Goal: Check status: Check status

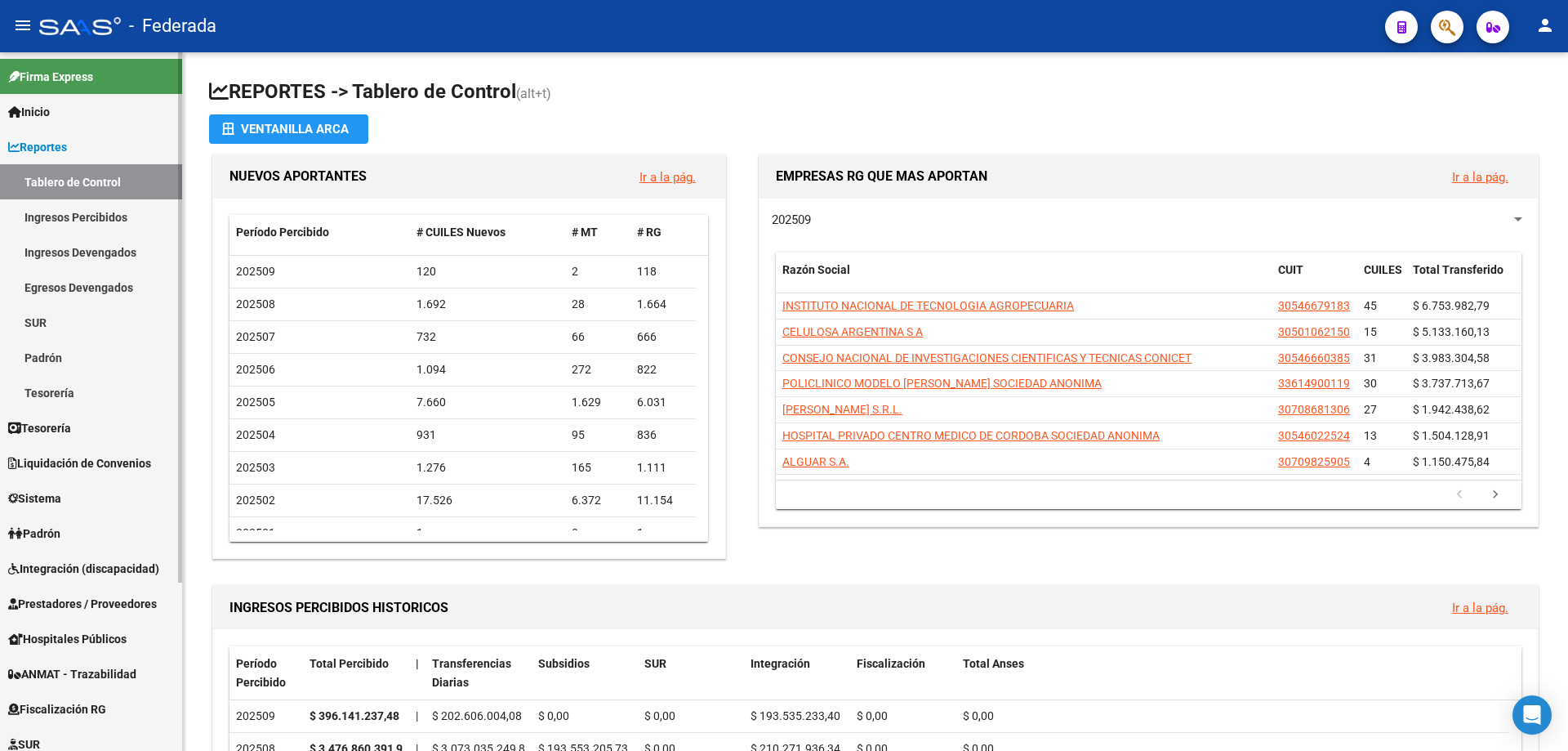
scroll to position [221, 0]
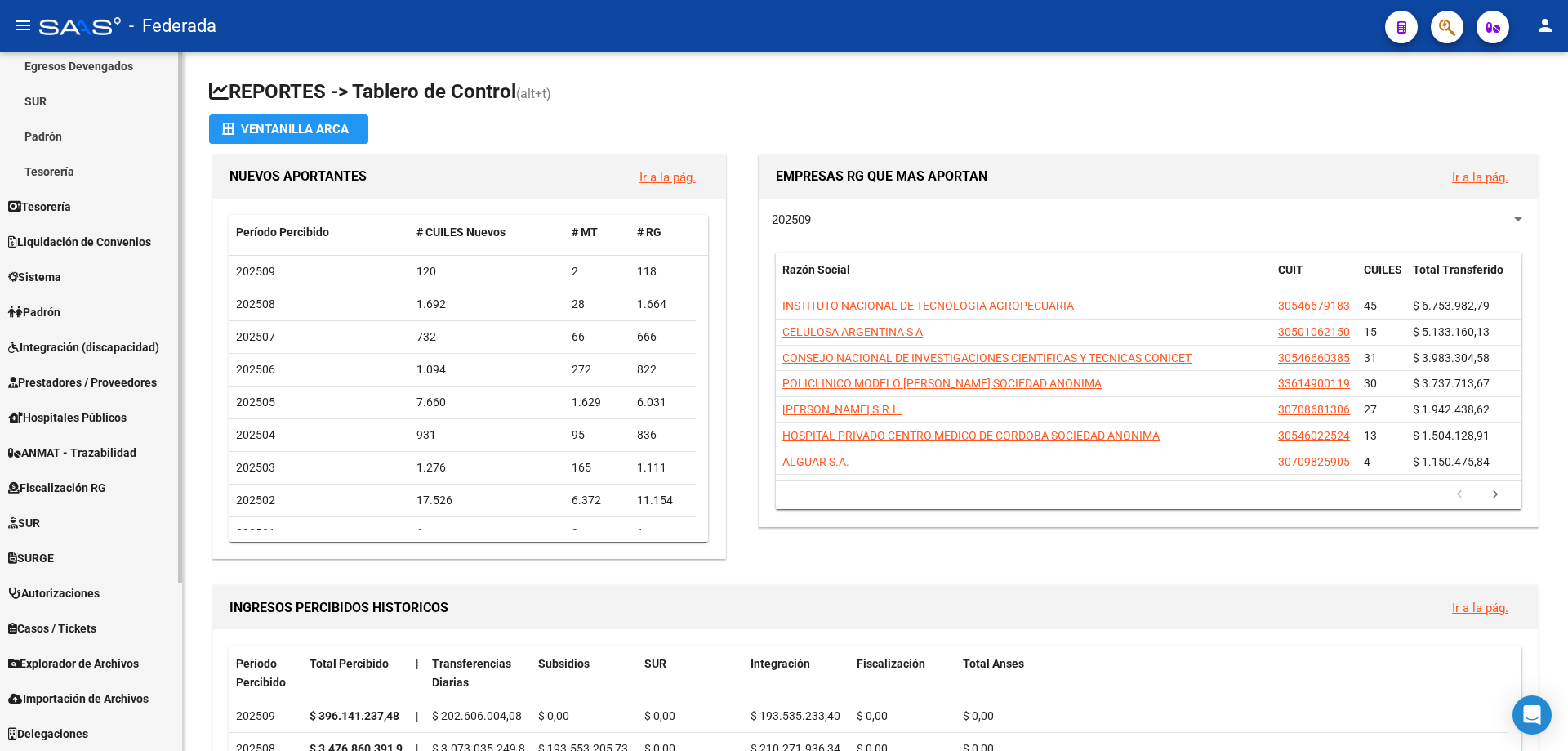
click at [131, 665] on span "Explorador de Archivos" at bounding box center [73, 663] width 131 height 18
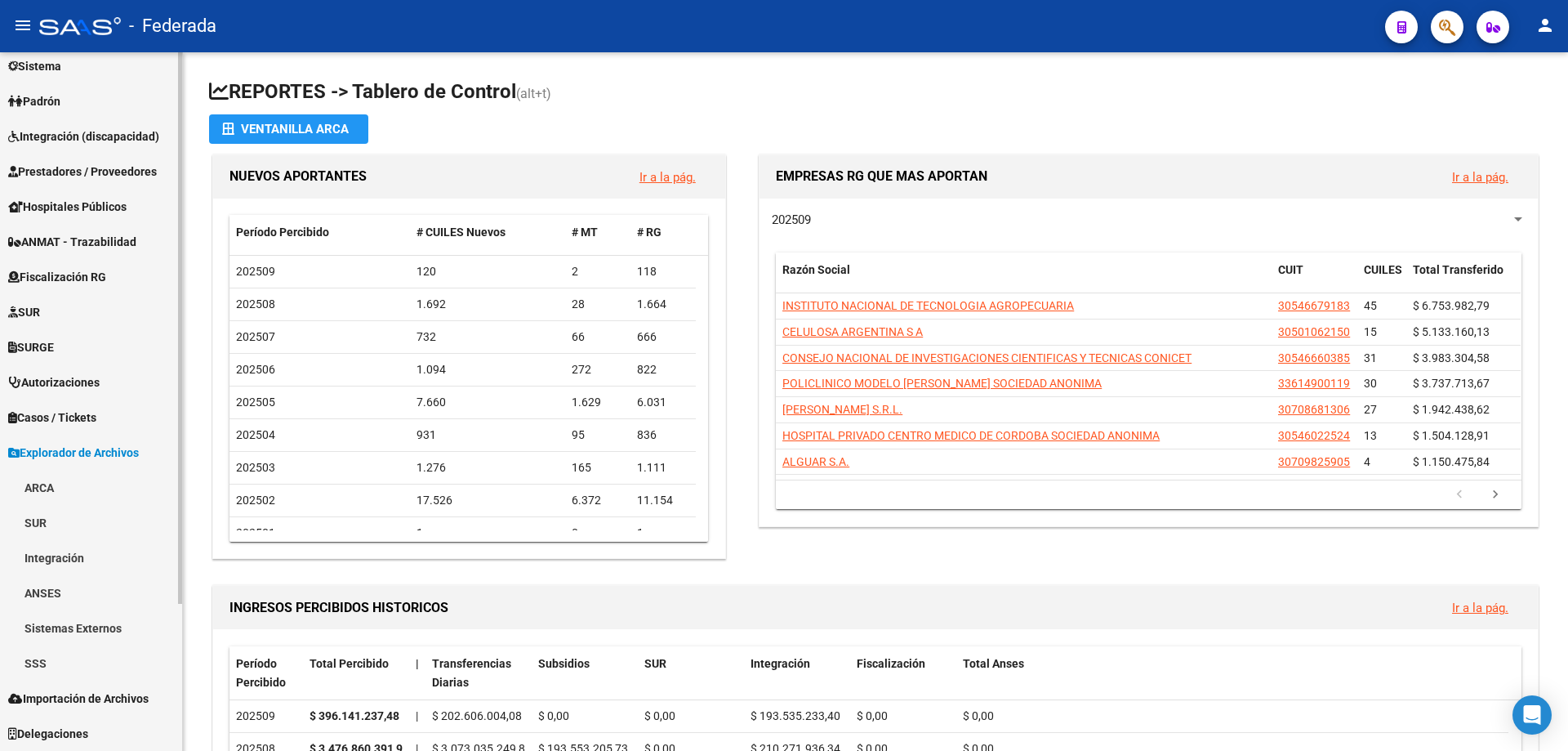
scroll to position [186, 0]
drag, startPoint x: 29, startPoint y: 663, endPoint x: 37, endPoint y: 657, distance: 10.0
click at [29, 662] on link "SSS" at bounding box center [90, 662] width 182 height 35
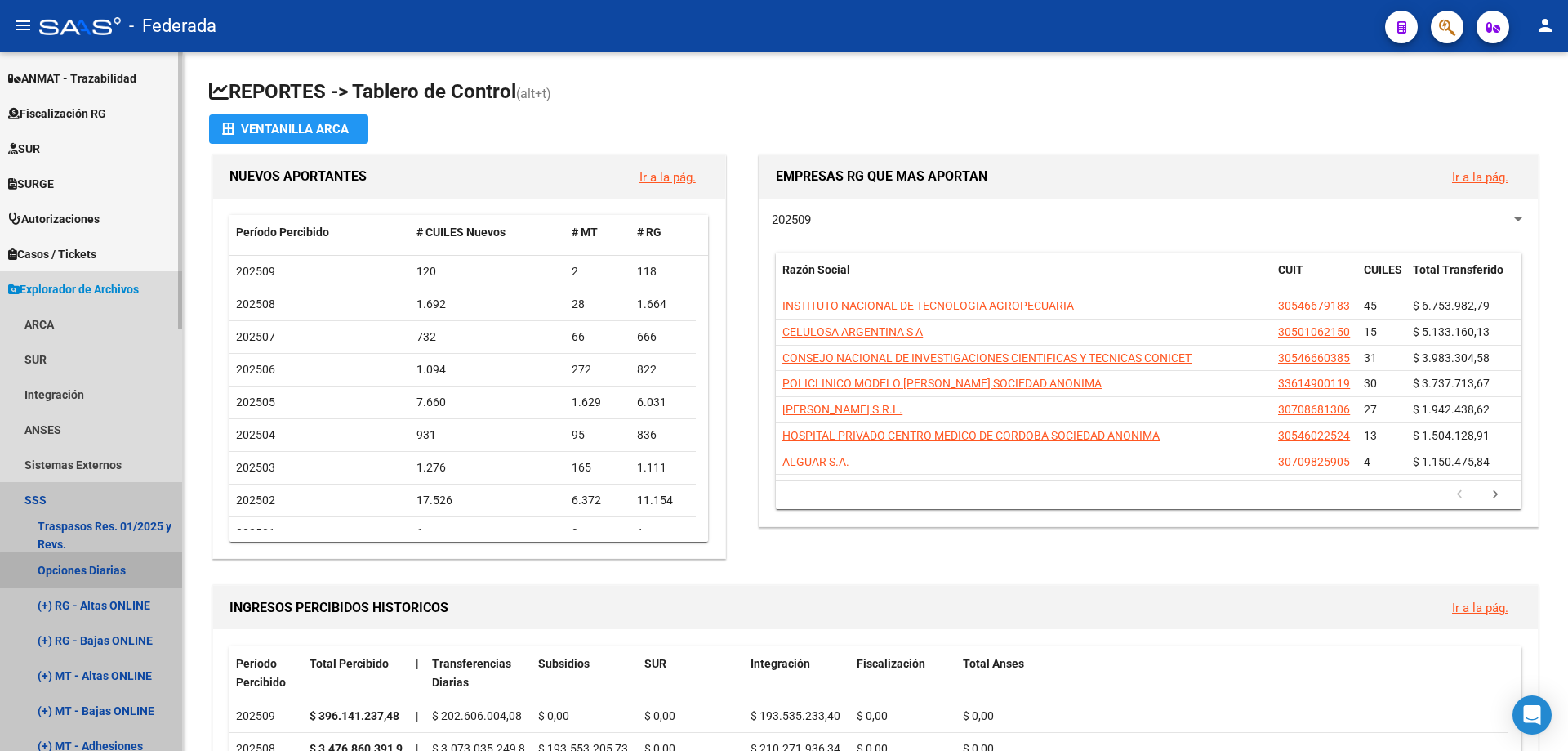
click at [111, 571] on link "Opciones Diarias" at bounding box center [90, 569] width 182 height 35
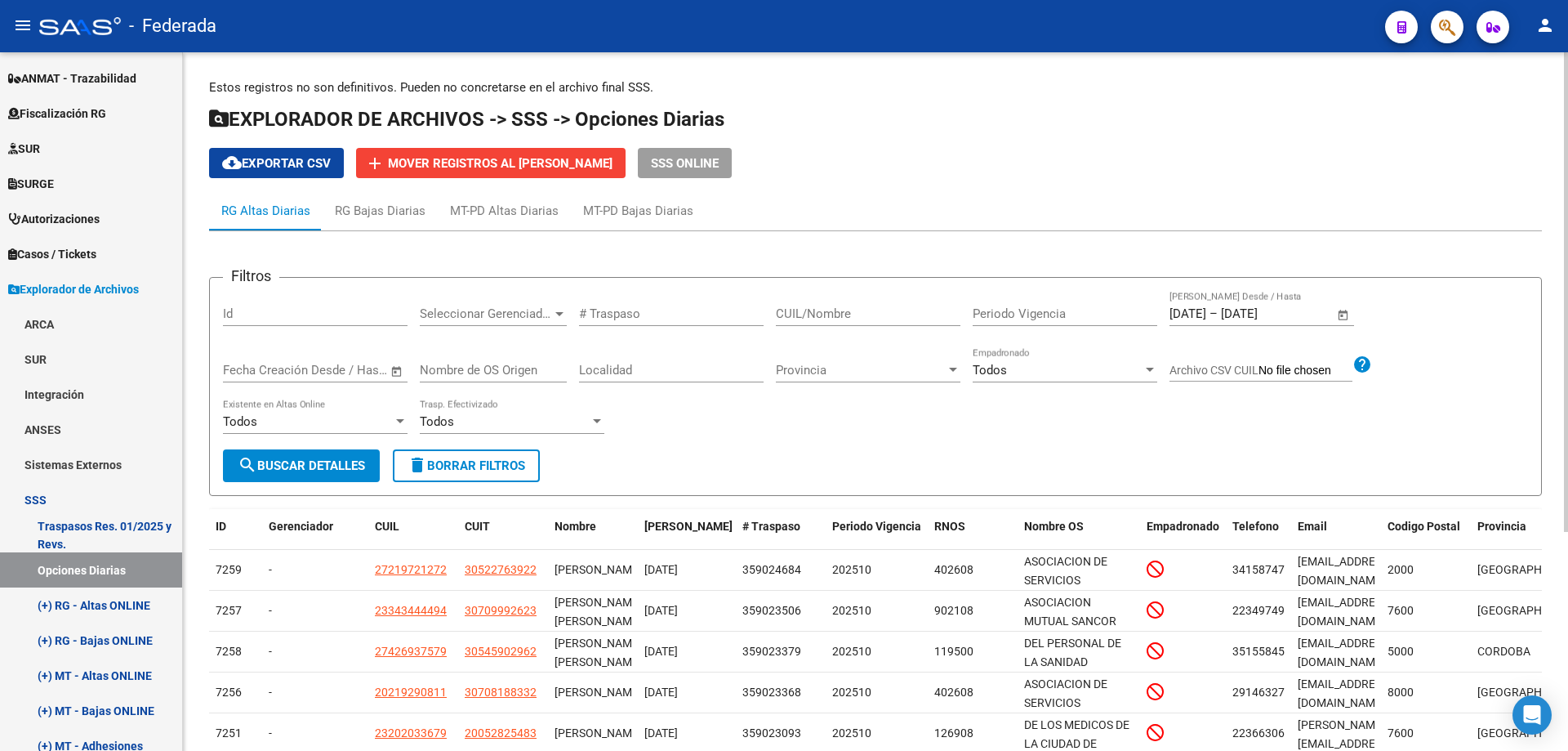
click at [1346, 317] on span "Open calendar" at bounding box center [1342, 314] width 39 height 39
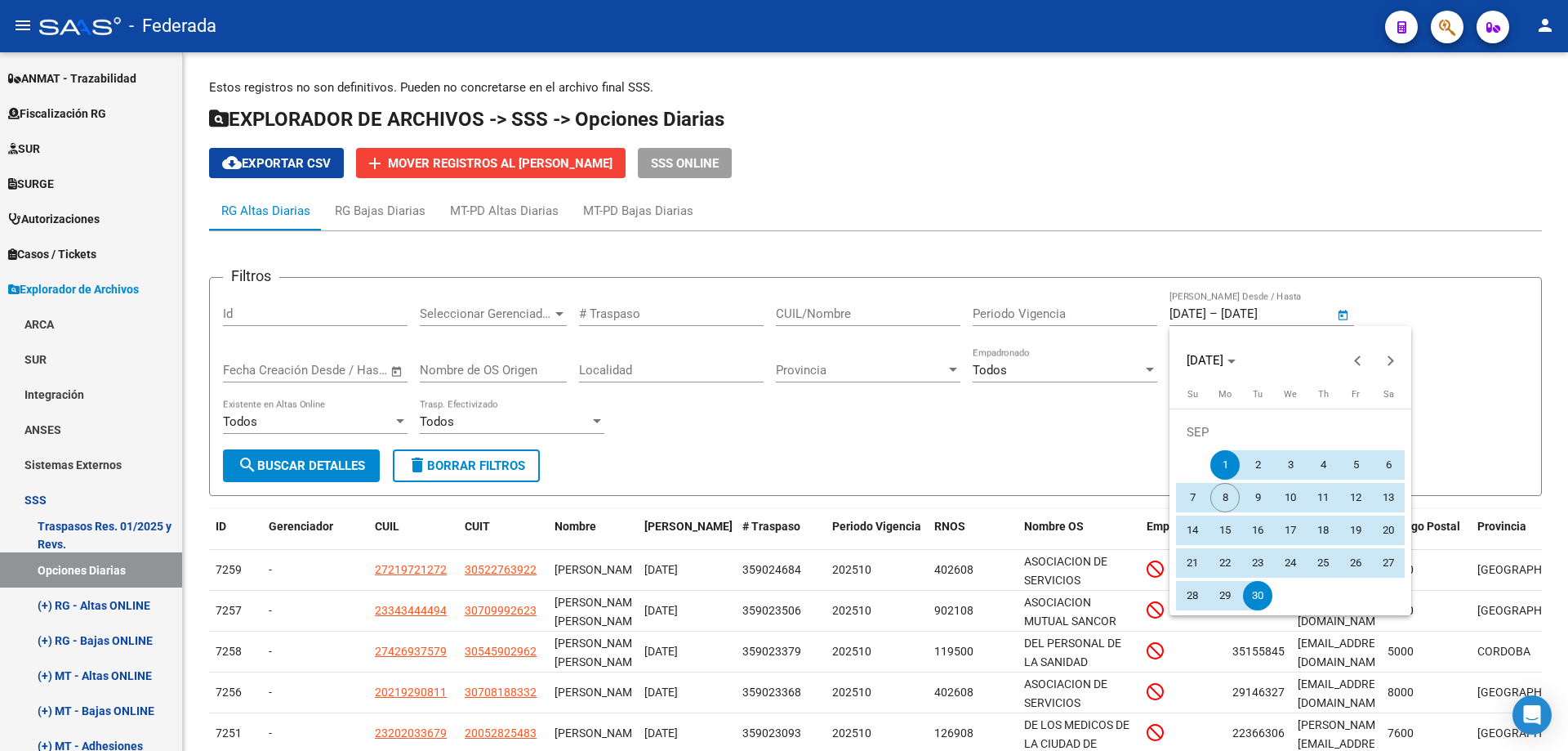
click at [1222, 462] on span "1" at bounding box center [1224, 464] width 30 height 30
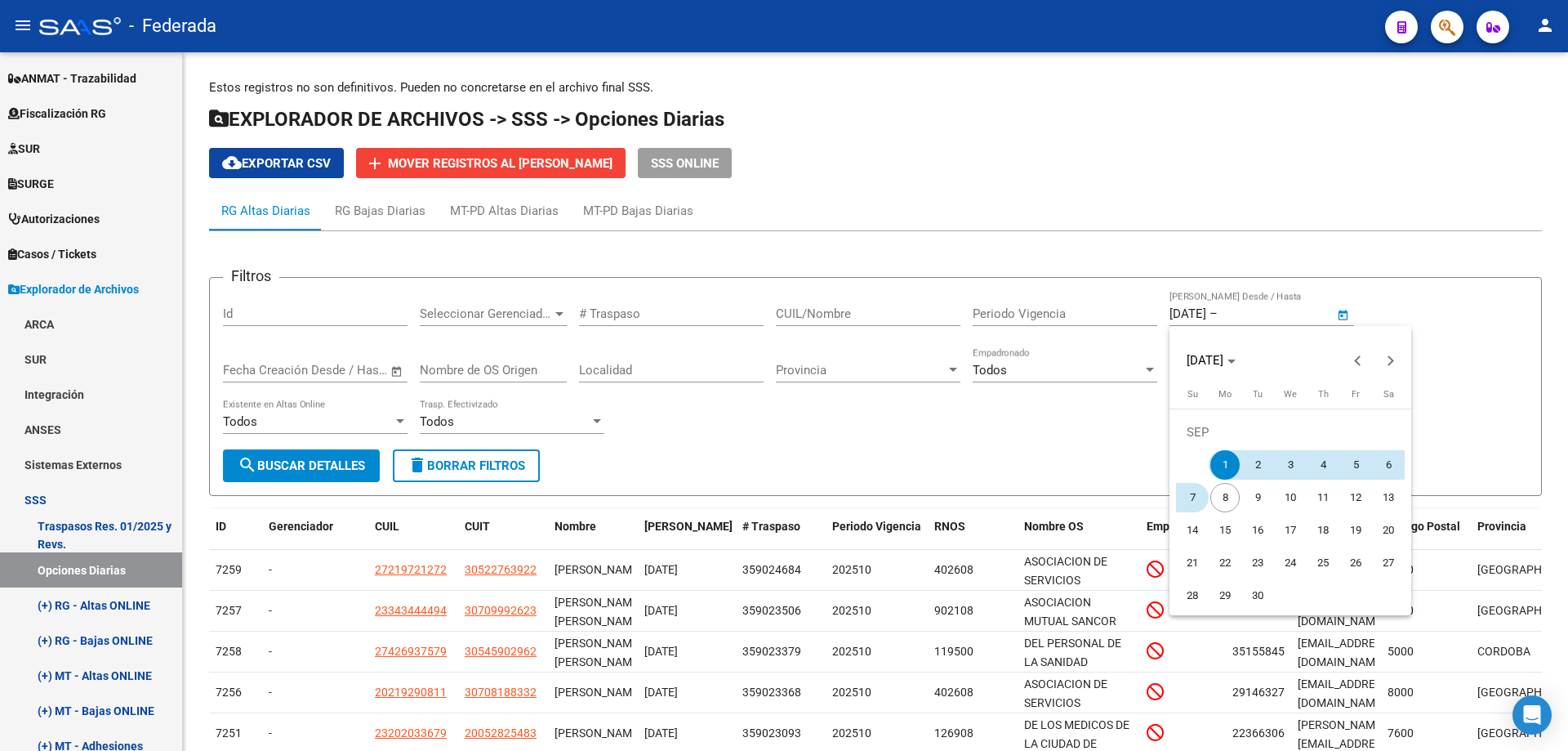
click at [1194, 500] on span "7" at bounding box center [1192, 497] width 30 height 30
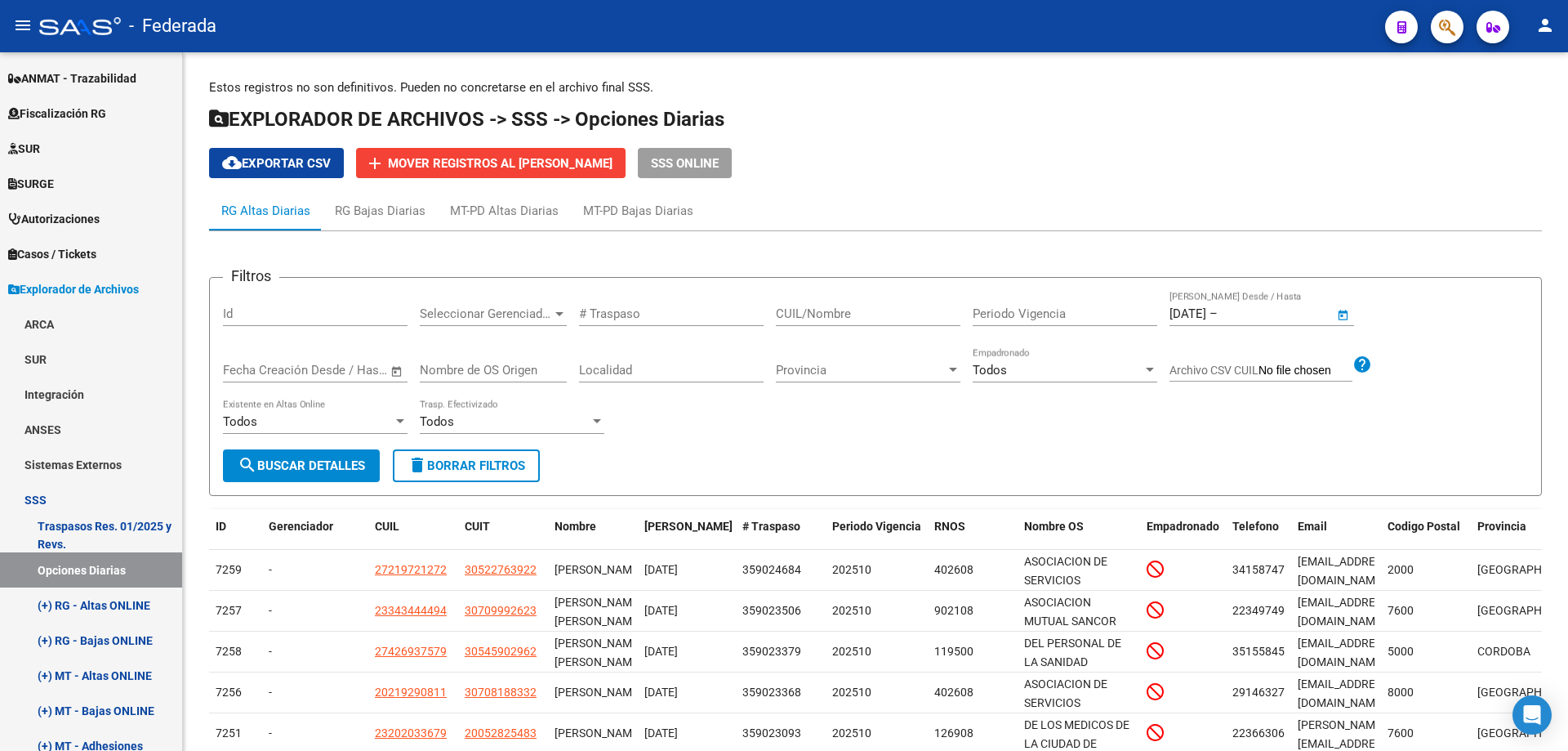
type input "[DATE]"
click at [352, 467] on span "search Buscar Detalles" at bounding box center [301, 465] width 128 height 14
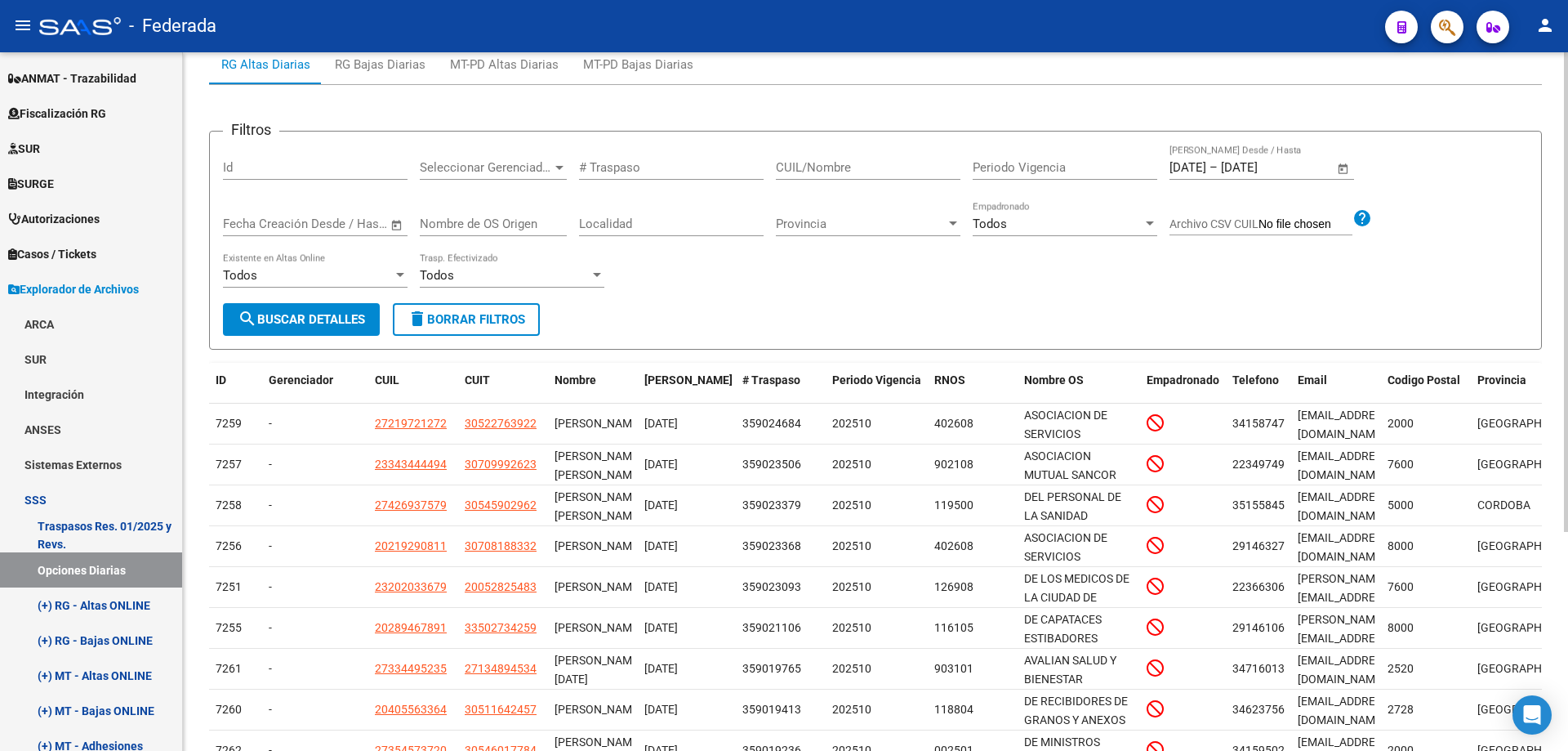
scroll to position [319, 0]
